Goal: Task Accomplishment & Management: Use online tool/utility

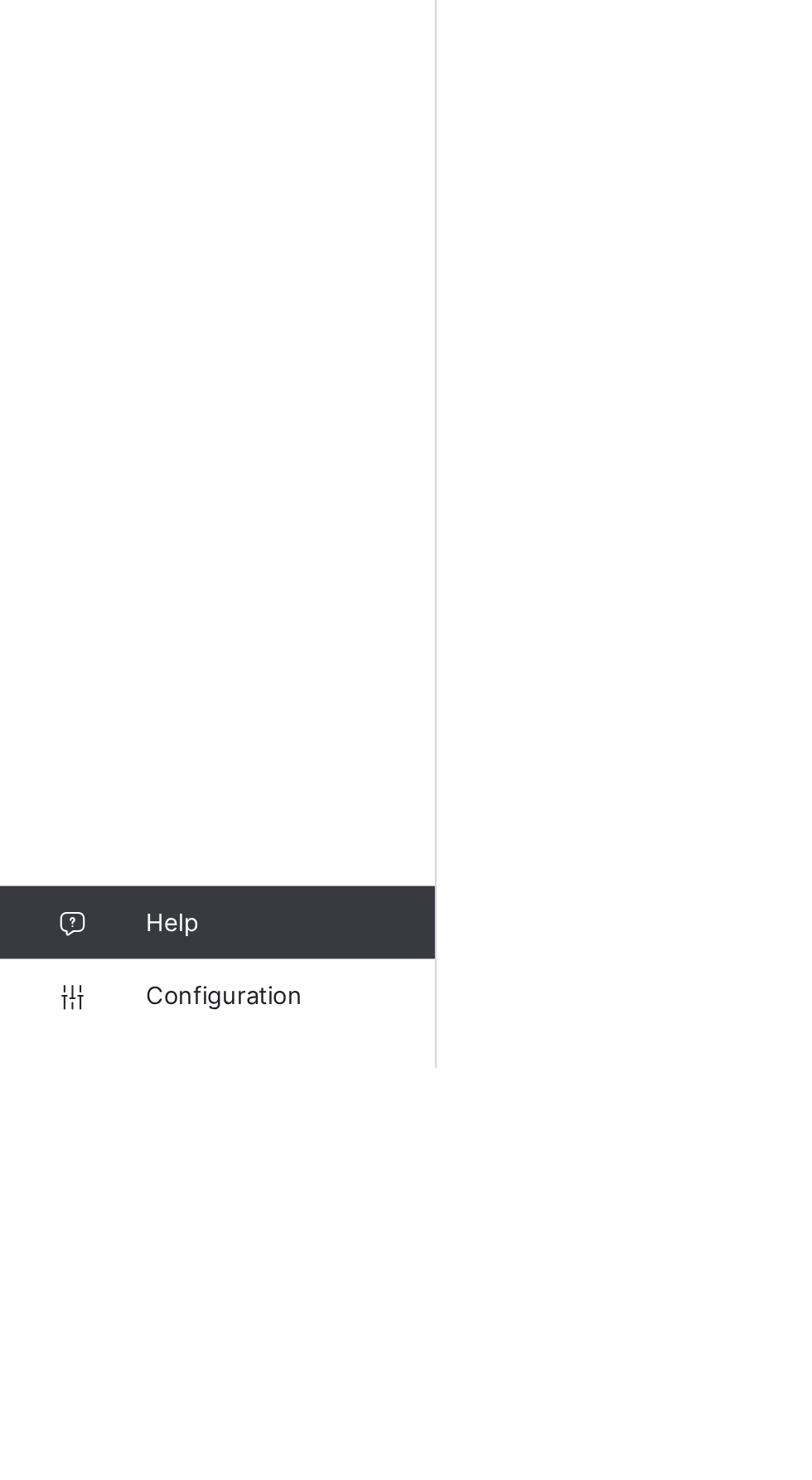
click at [113, 1463] on link "Configuration" at bounding box center [99, 1447] width 198 height 33
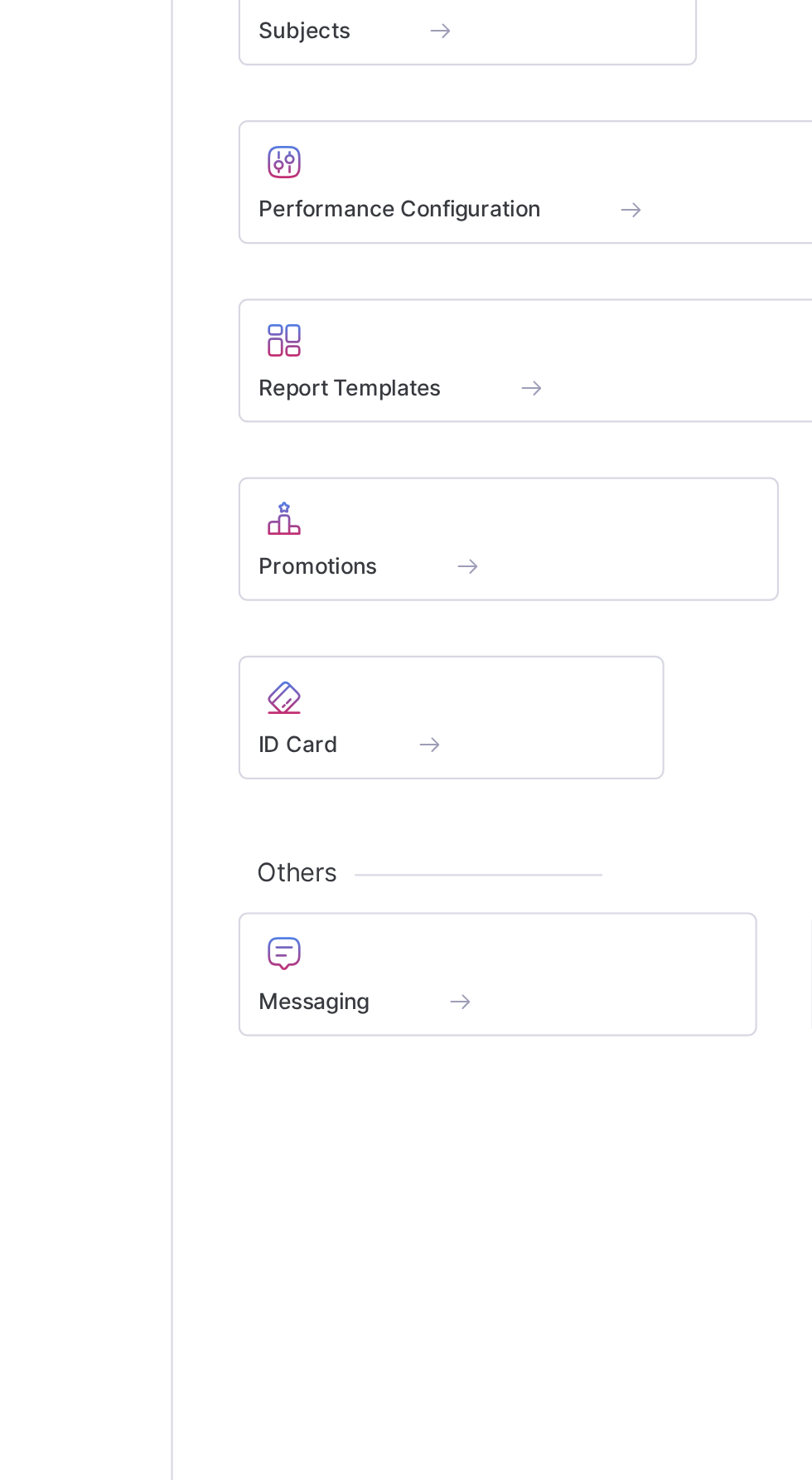
click at [289, 1059] on div "ID Card" at bounding box center [326, 1060] width 176 height 14
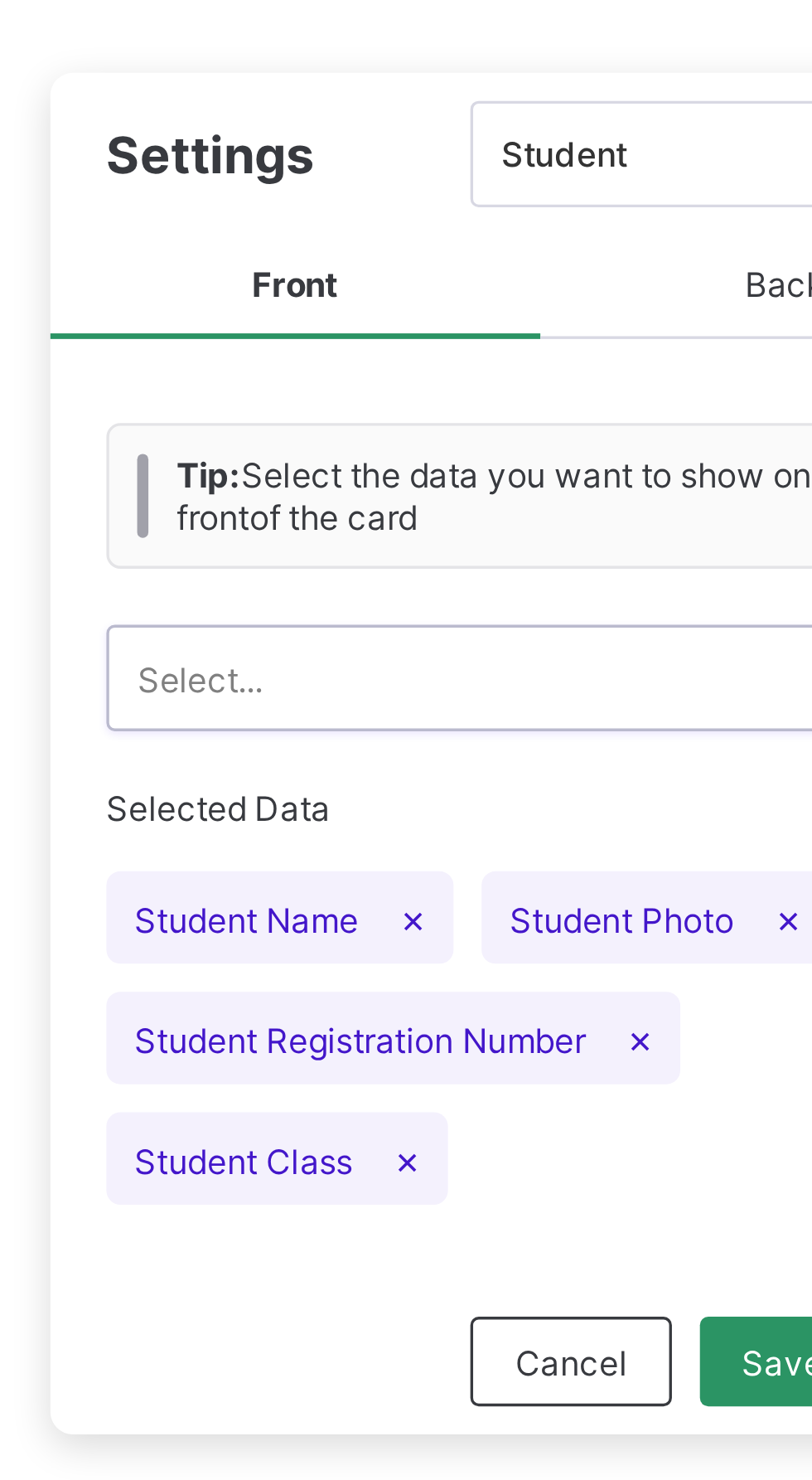
click at [307, 466] on span "Student Name ×" at bounding box center [313, 463] width 103 height 27
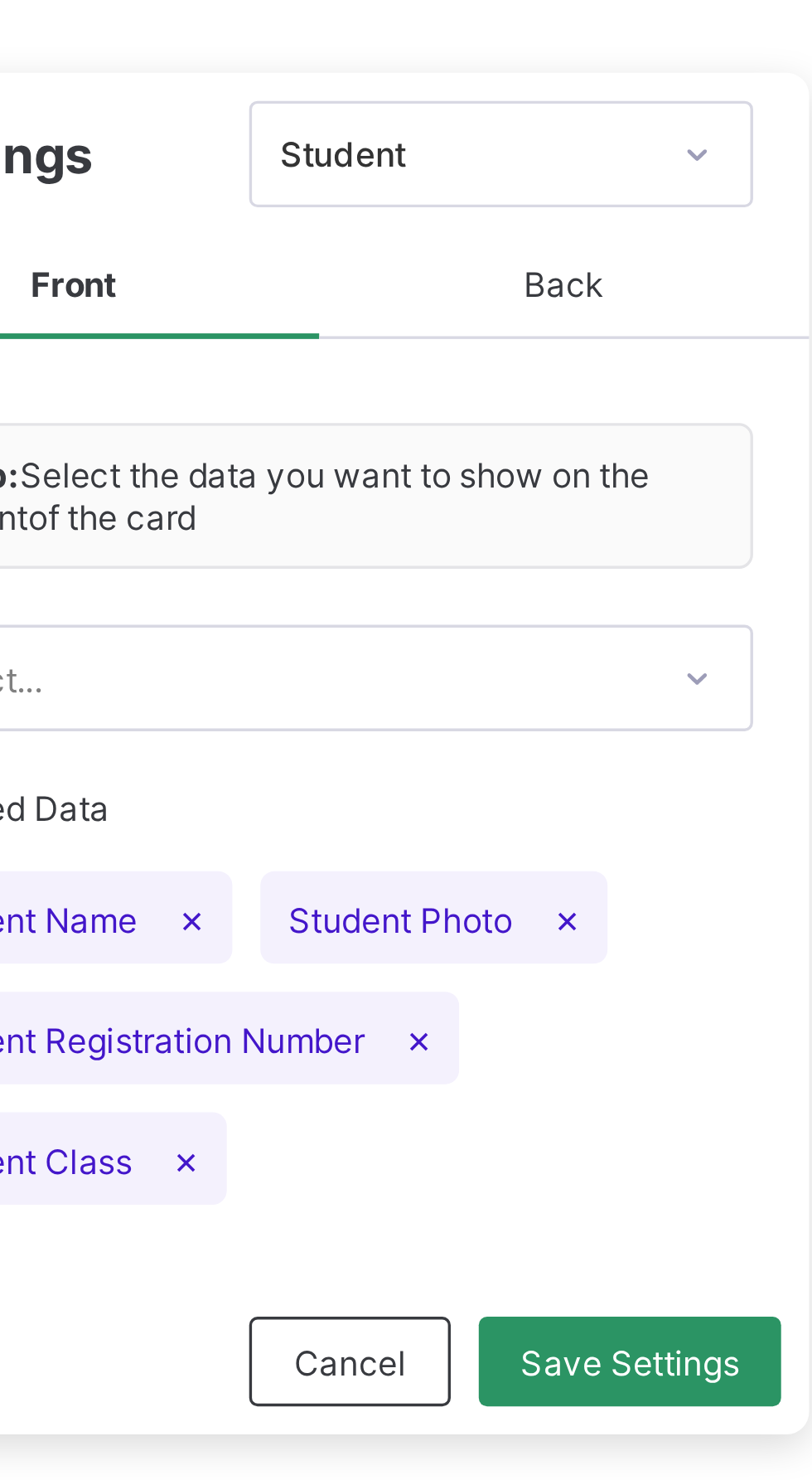
click at [424, 461] on span "Student Photo ×" at bounding box center [424, 463] width 103 height 27
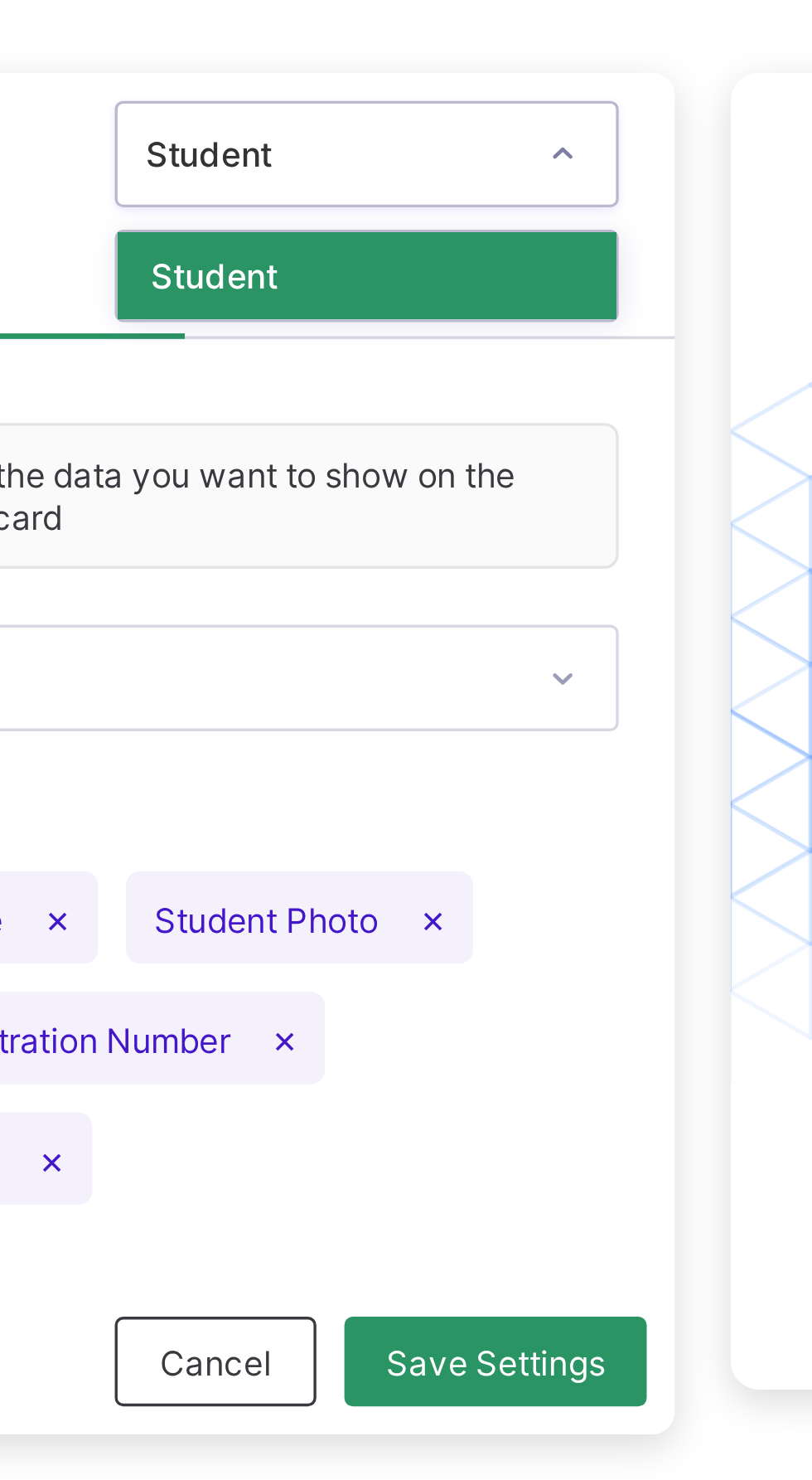
click at [427, 280] on div "Student" at bounding box center [444, 273] width 148 height 26
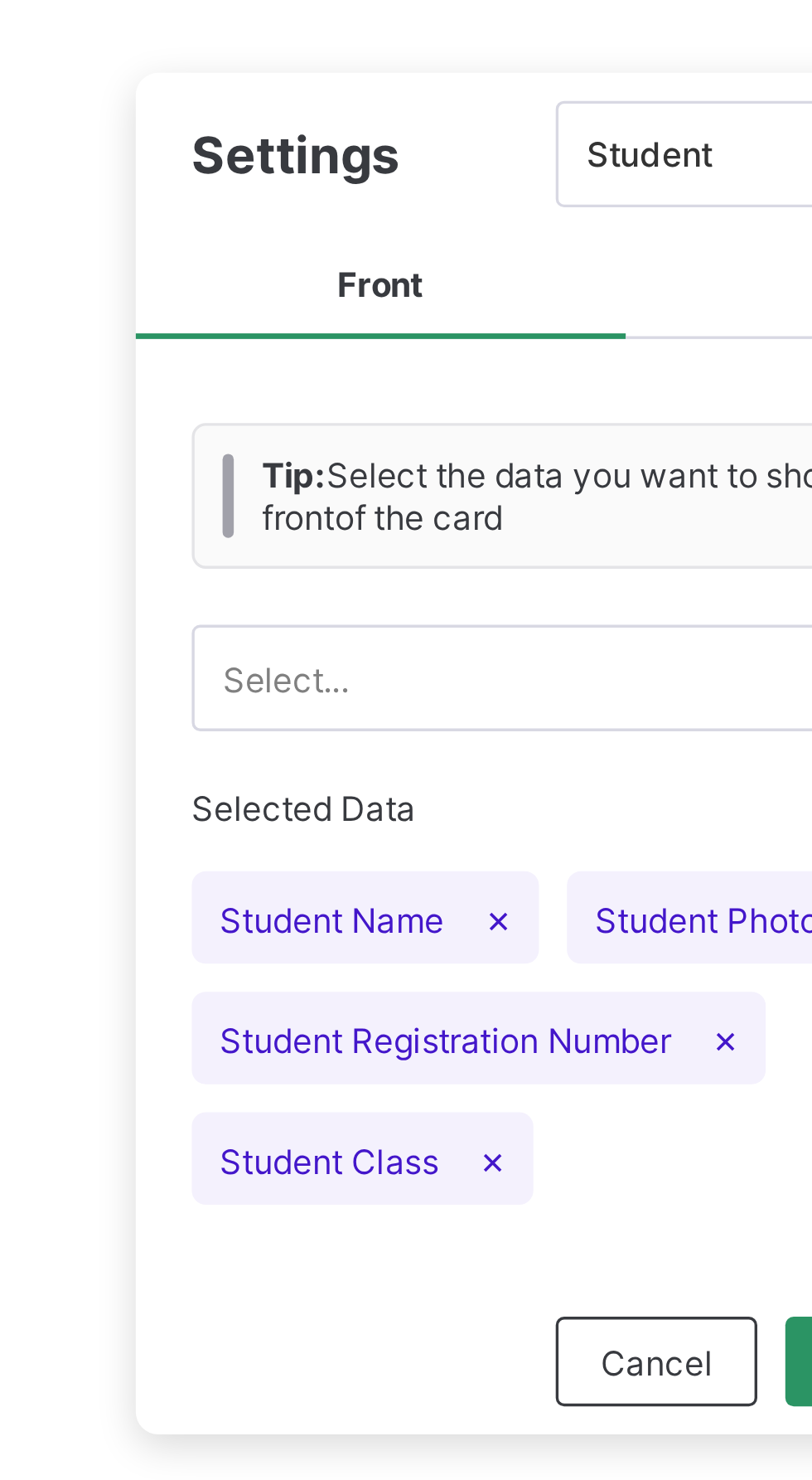
click at [306, 463] on span "Student Name ×" at bounding box center [313, 463] width 103 height 27
click at [352, 460] on span "×" at bounding box center [353, 463] width 7 height 14
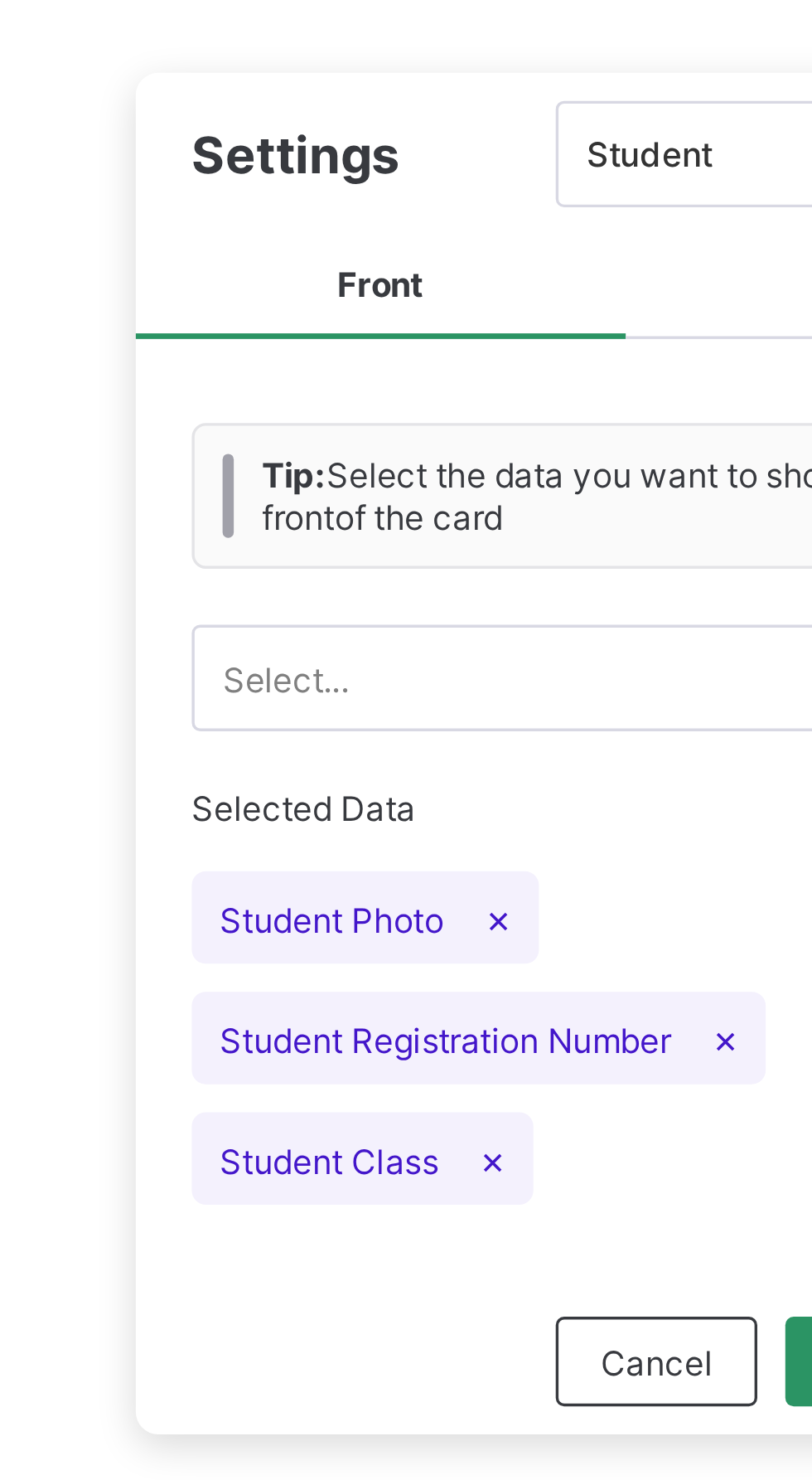
click at [280, 416] on div "Selected Data Student Photo × Student Registration Number × Student Class ×" at bounding box center [391, 486] width 257 height 140
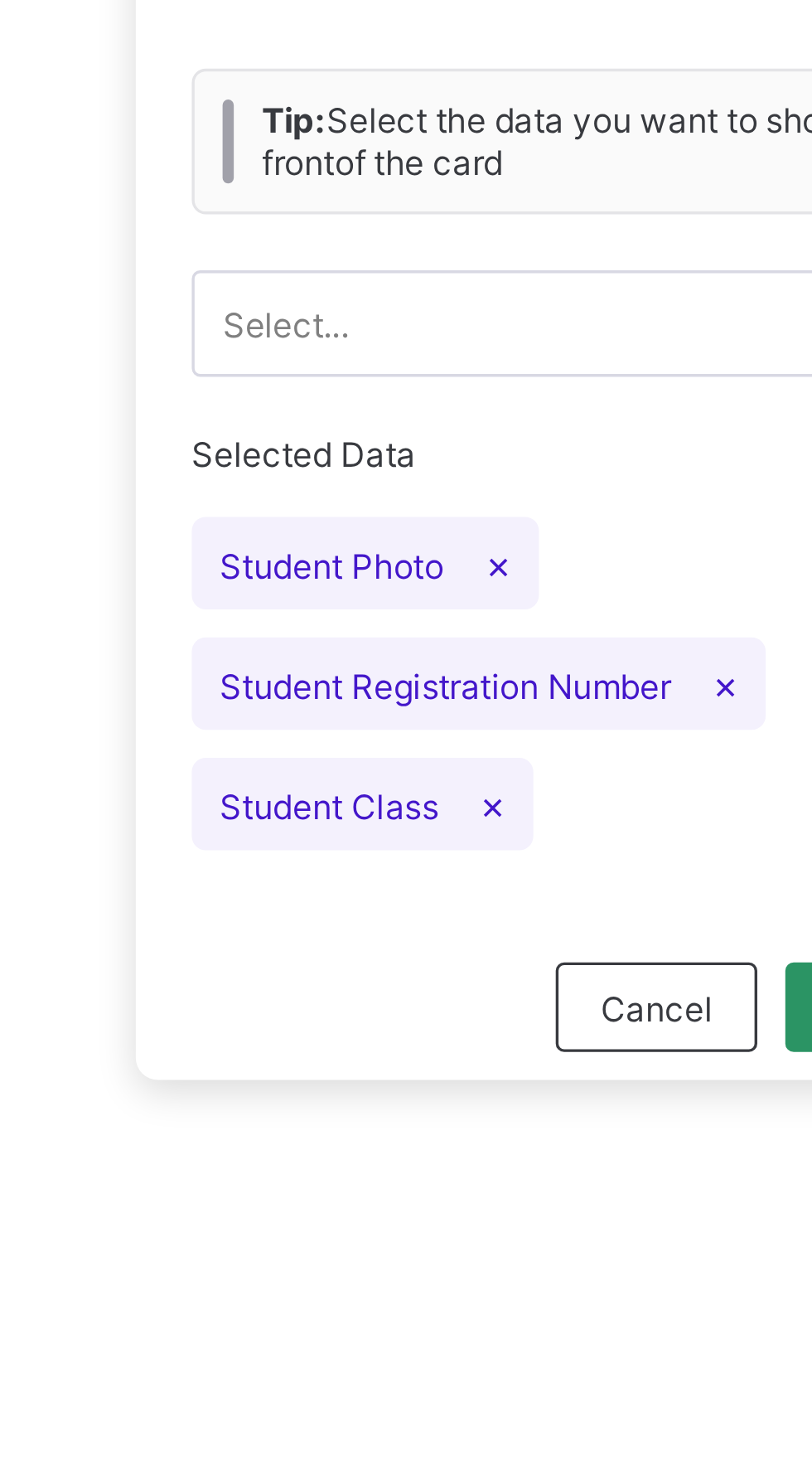
click at [297, 459] on span "Student Photo ×" at bounding box center [313, 463] width 103 height 27
click at [296, 427] on span "Selected Data" at bounding box center [391, 432] width 257 height 17
